Goal: Task Accomplishment & Management: Manage account settings

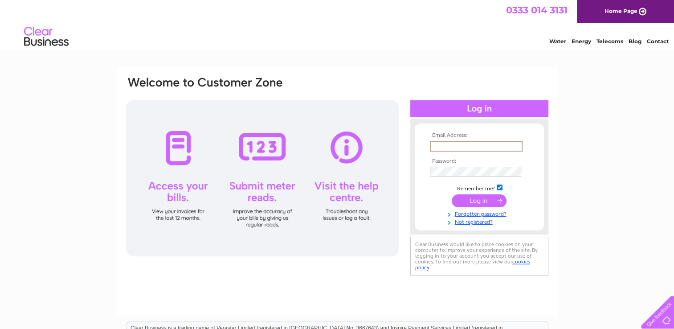
drag, startPoint x: 0, startPoint y: 0, endPoint x: 511, endPoint y: 144, distance: 531.2
click at [511, 144] on input "text" at bounding box center [476, 146] width 93 height 11
type input "[EMAIL_ADDRESS][DOMAIN_NAME]"
click at [452, 194] on input "submit" at bounding box center [479, 200] width 55 height 12
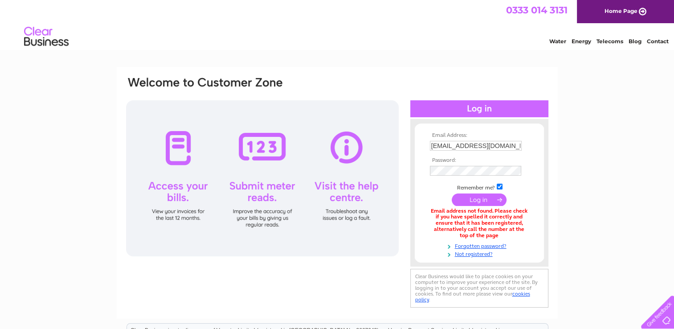
click at [459, 177] on td at bounding box center [479, 170] width 103 height 14
click at [452, 194] on input "submit" at bounding box center [479, 200] width 55 height 12
click at [443, 147] on input "[EMAIL_ADDRESS][DOMAIN_NAME]" at bounding box center [476, 146] width 92 height 10
type input "[EMAIL_ADDRESS][DOMAIN_NAME]"
